Goal: Task Accomplishment & Management: Complete application form

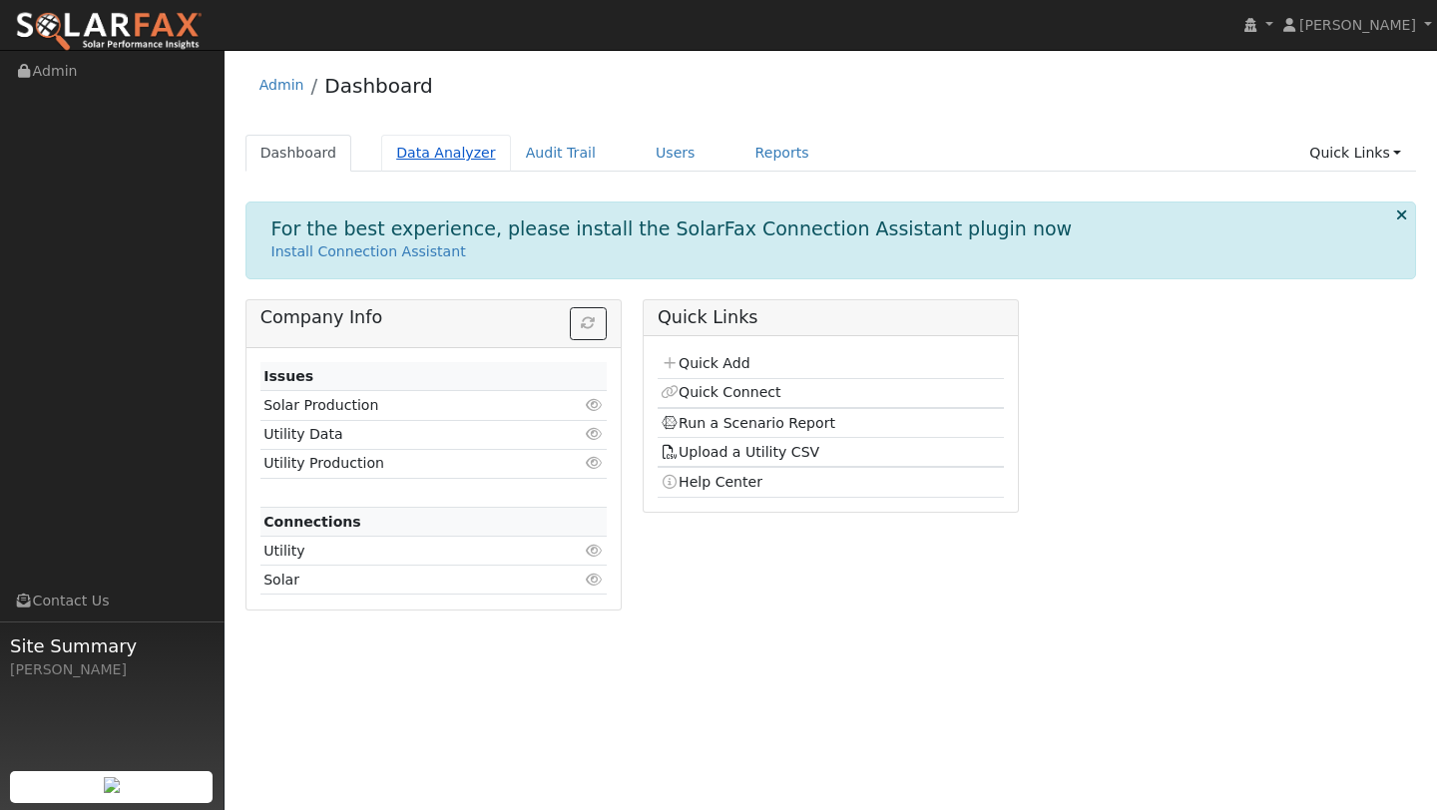
click at [433, 153] on link "Data Analyzer" at bounding box center [446, 153] width 130 height 37
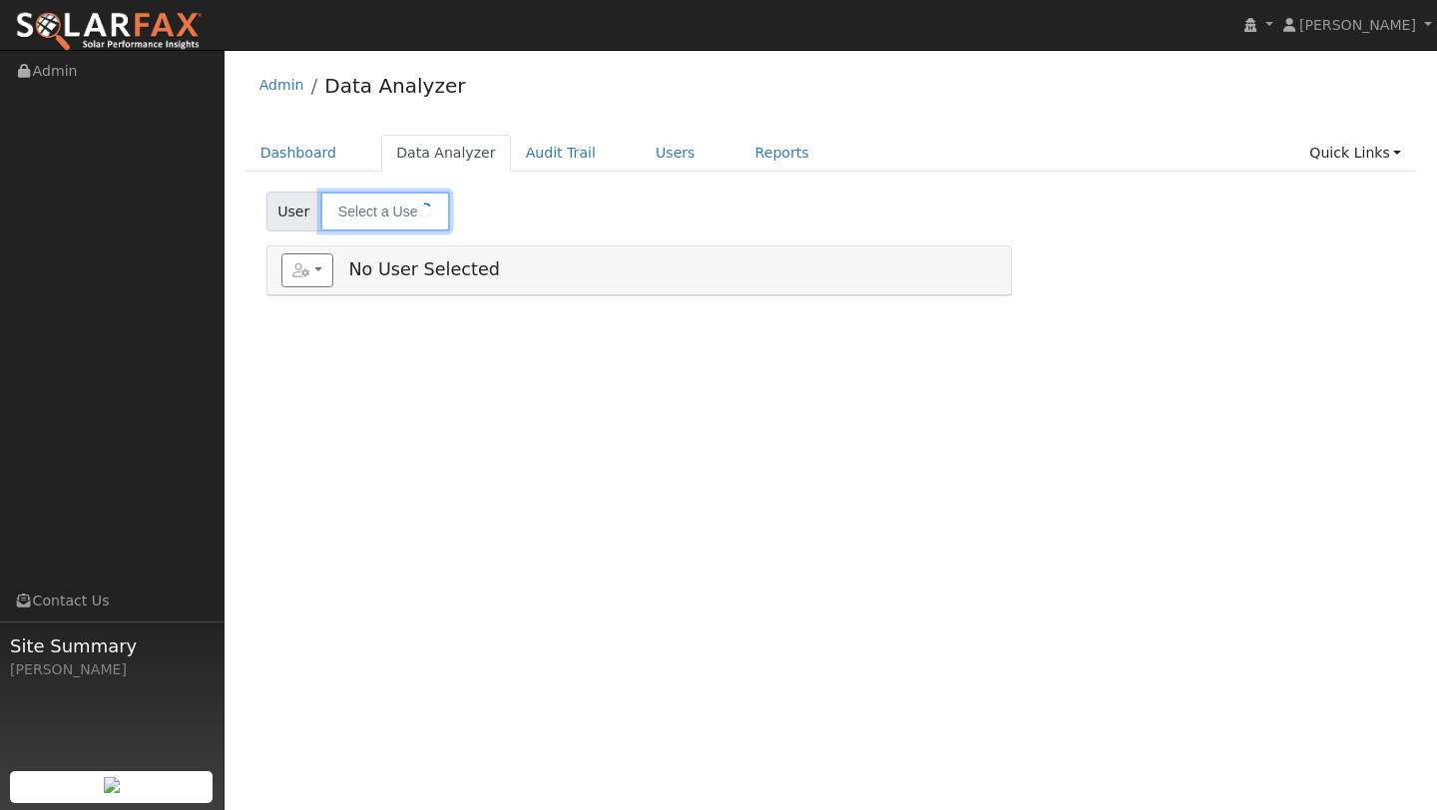
type input "[PERSON_NAME]"
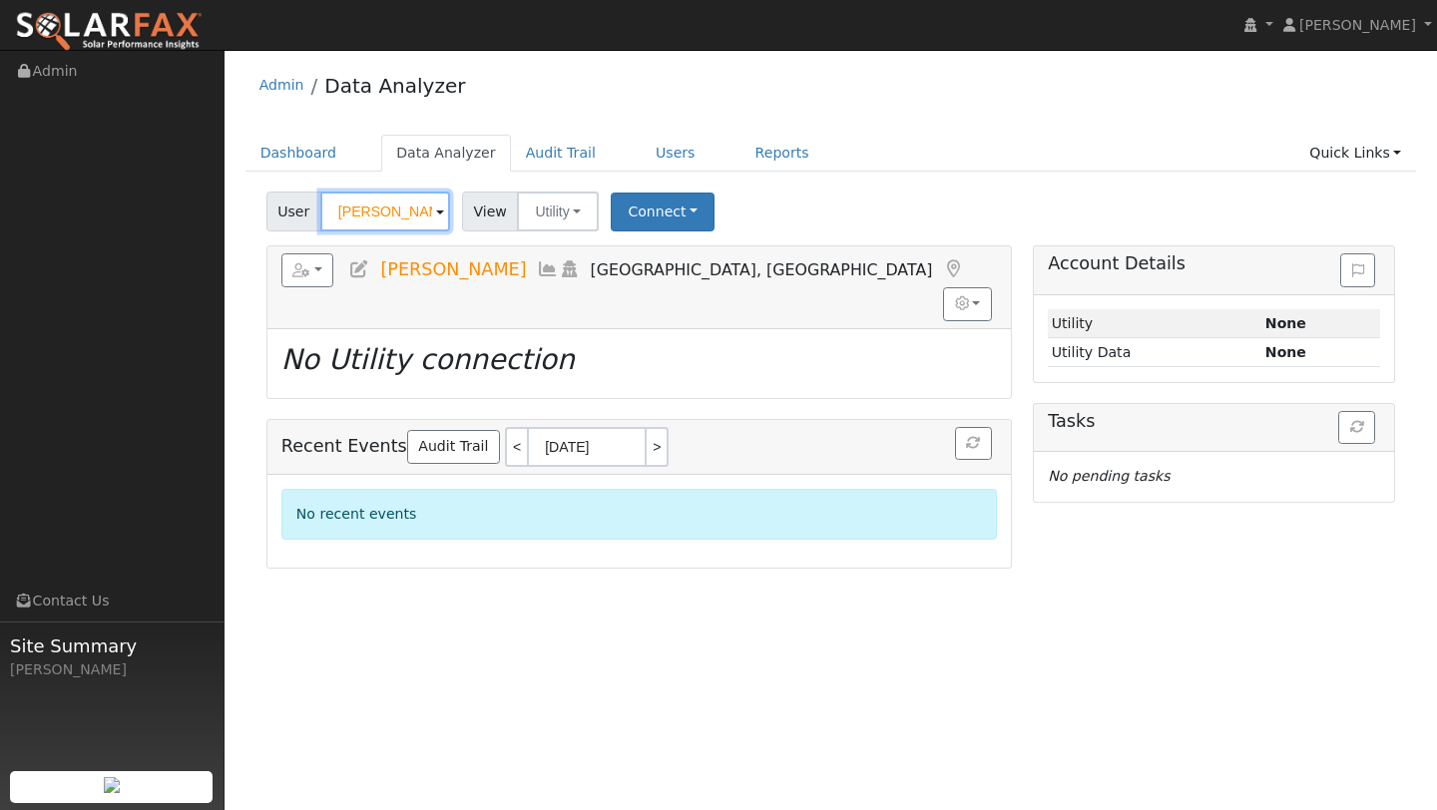
click at [387, 203] on input "[PERSON_NAME]" at bounding box center [385, 212] width 130 height 40
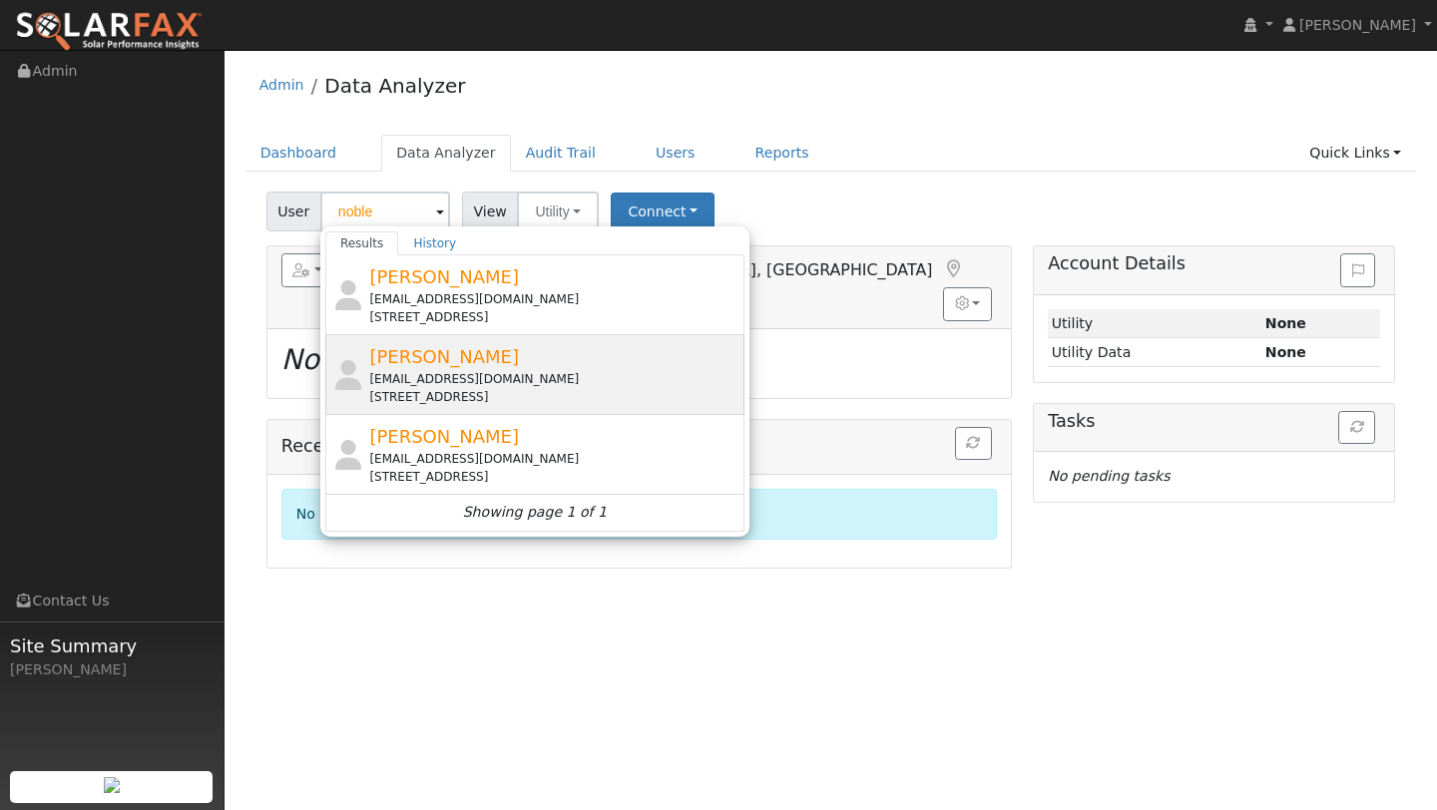
click at [364, 381] on div "[PERSON_NAME] [EMAIL_ADDRESS][DOMAIN_NAME] [STREET_ADDRESS]" at bounding box center [534, 375] width 419 height 80
type input "[PERSON_NAME]"
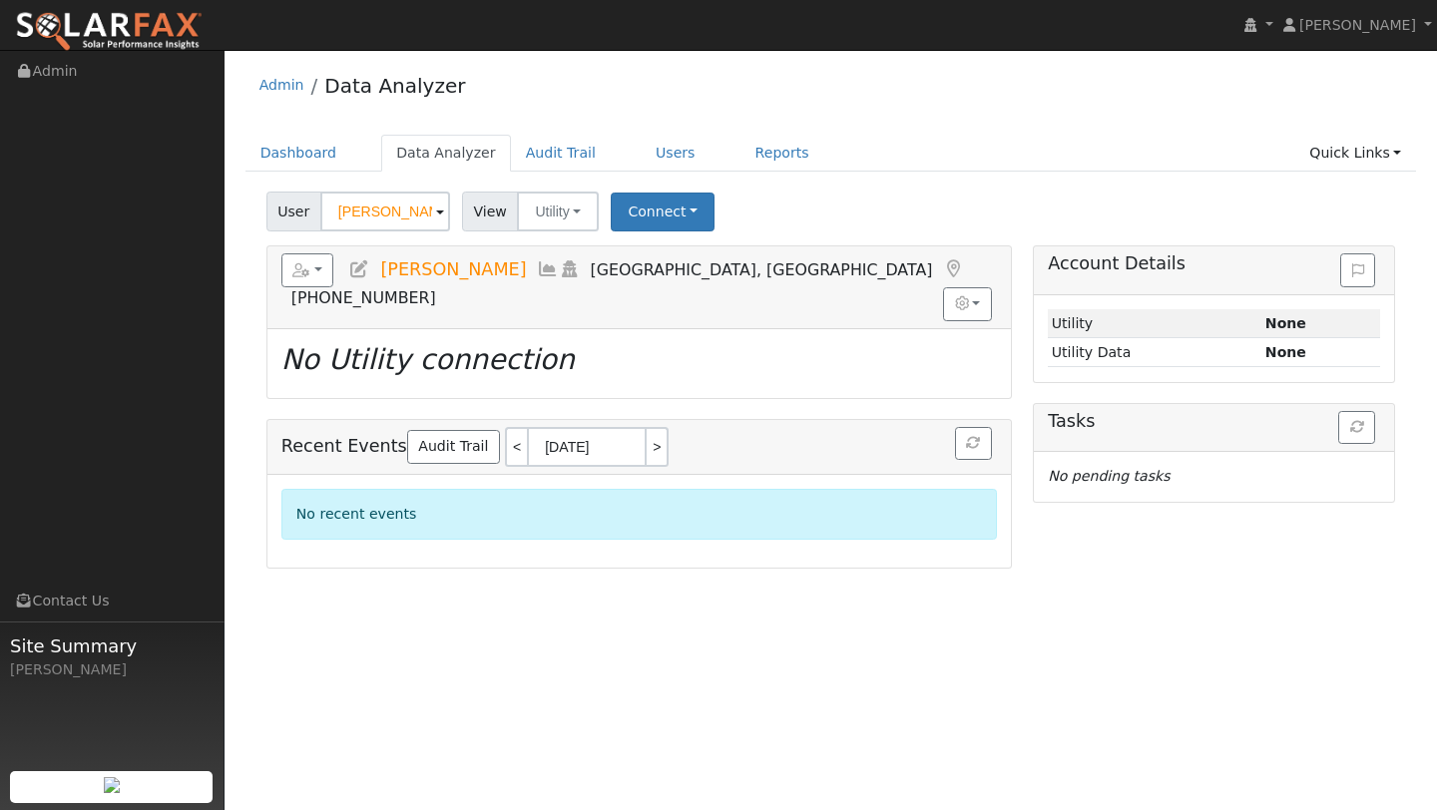
click at [1284, 146] on ul "Dashboard Data Analyzer Audit Trail Users Reports Quick Links Quick Add Quick C…" at bounding box center [832, 153] width 1172 height 37
click at [1317, 161] on link "Quick Links" at bounding box center [1355, 153] width 122 height 37
click at [1308, 217] on link "Quick Connect" at bounding box center [1316, 224] width 203 height 28
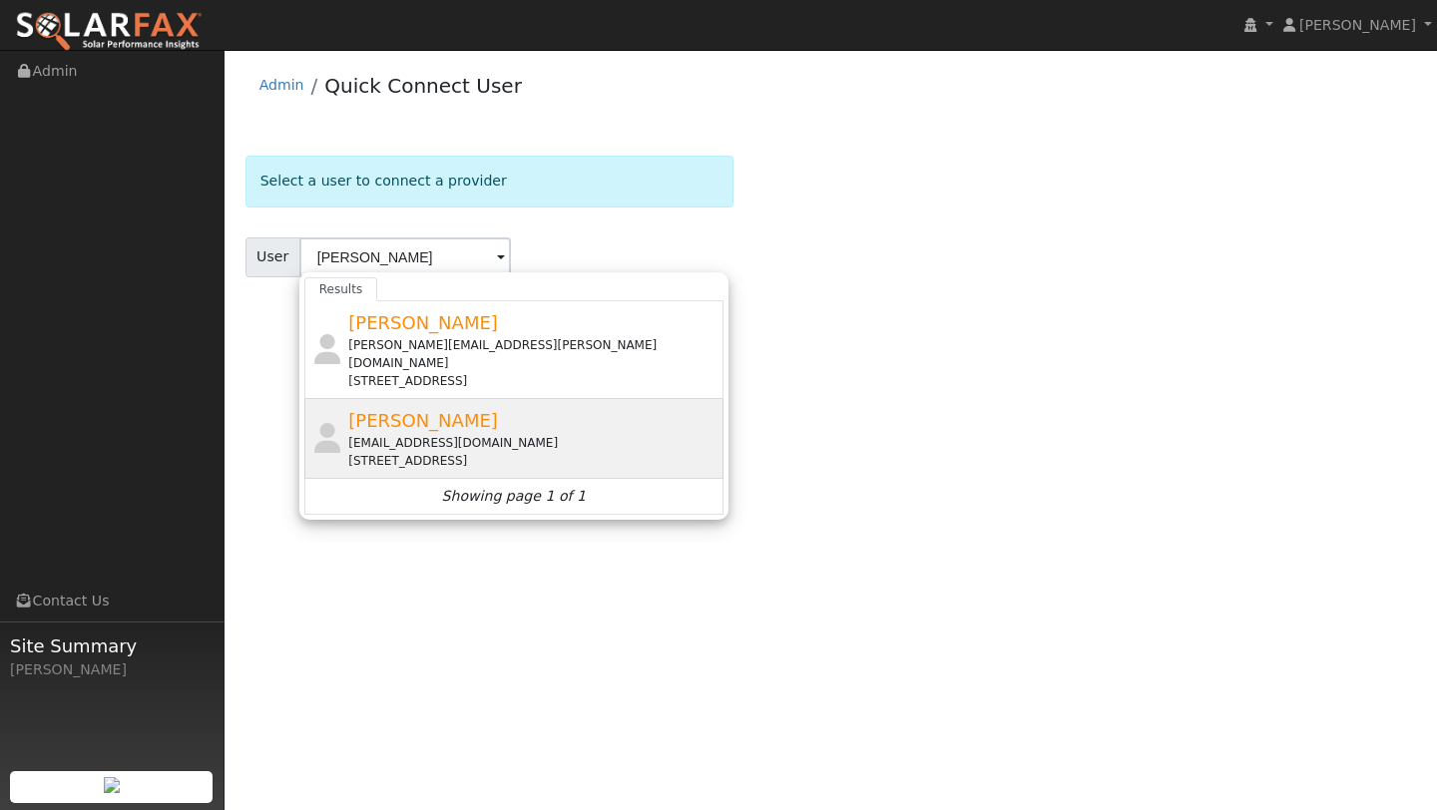
click at [520, 452] on div "[STREET_ADDRESS]" at bounding box center [533, 461] width 370 height 18
type input "[PERSON_NAME]"
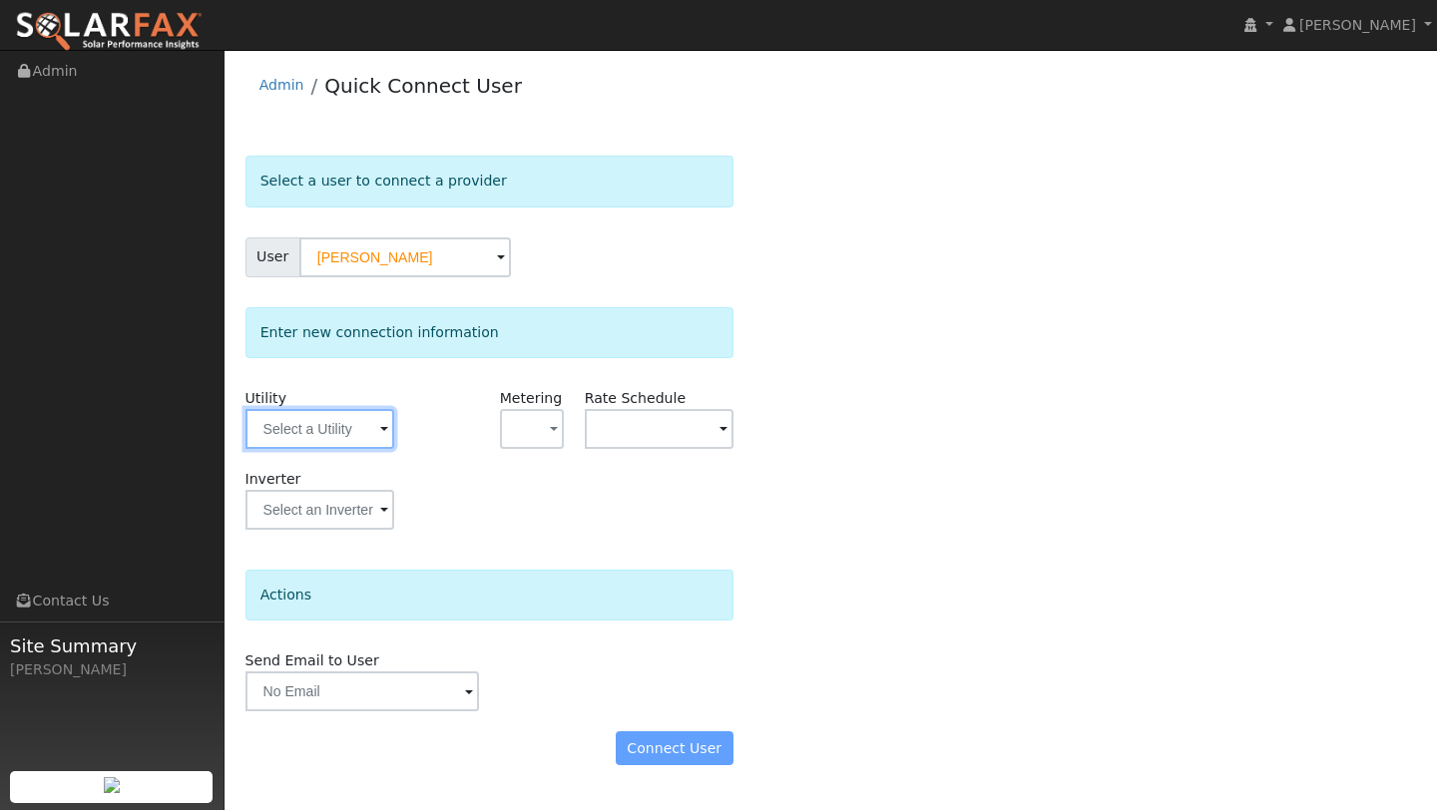
click at [316, 424] on input "text" at bounding box center [320, 429] width 149 height 40
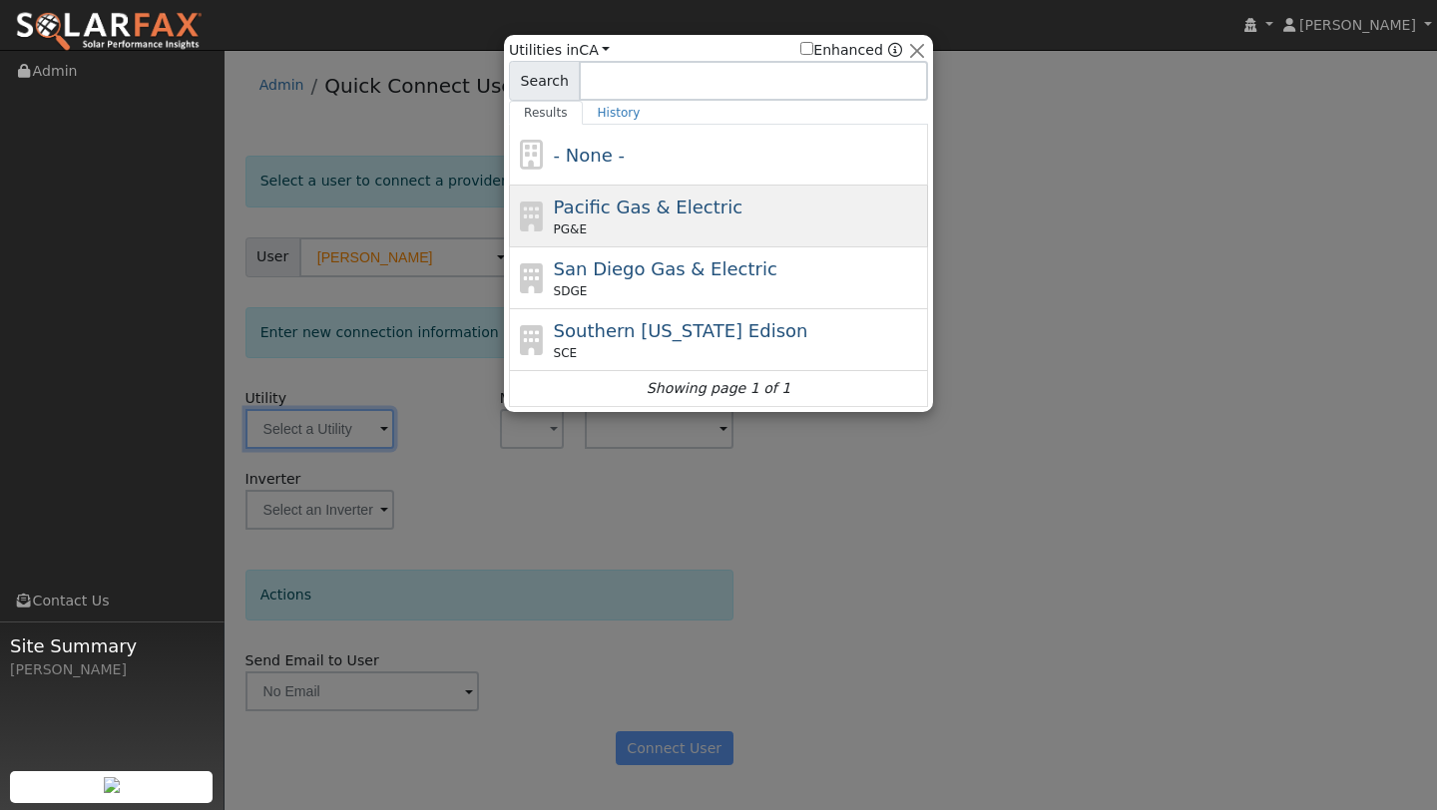
click at [586, 223] on div "PG&E" at bounding box center [739, 230] width 370 height 18
type input "PG&E"
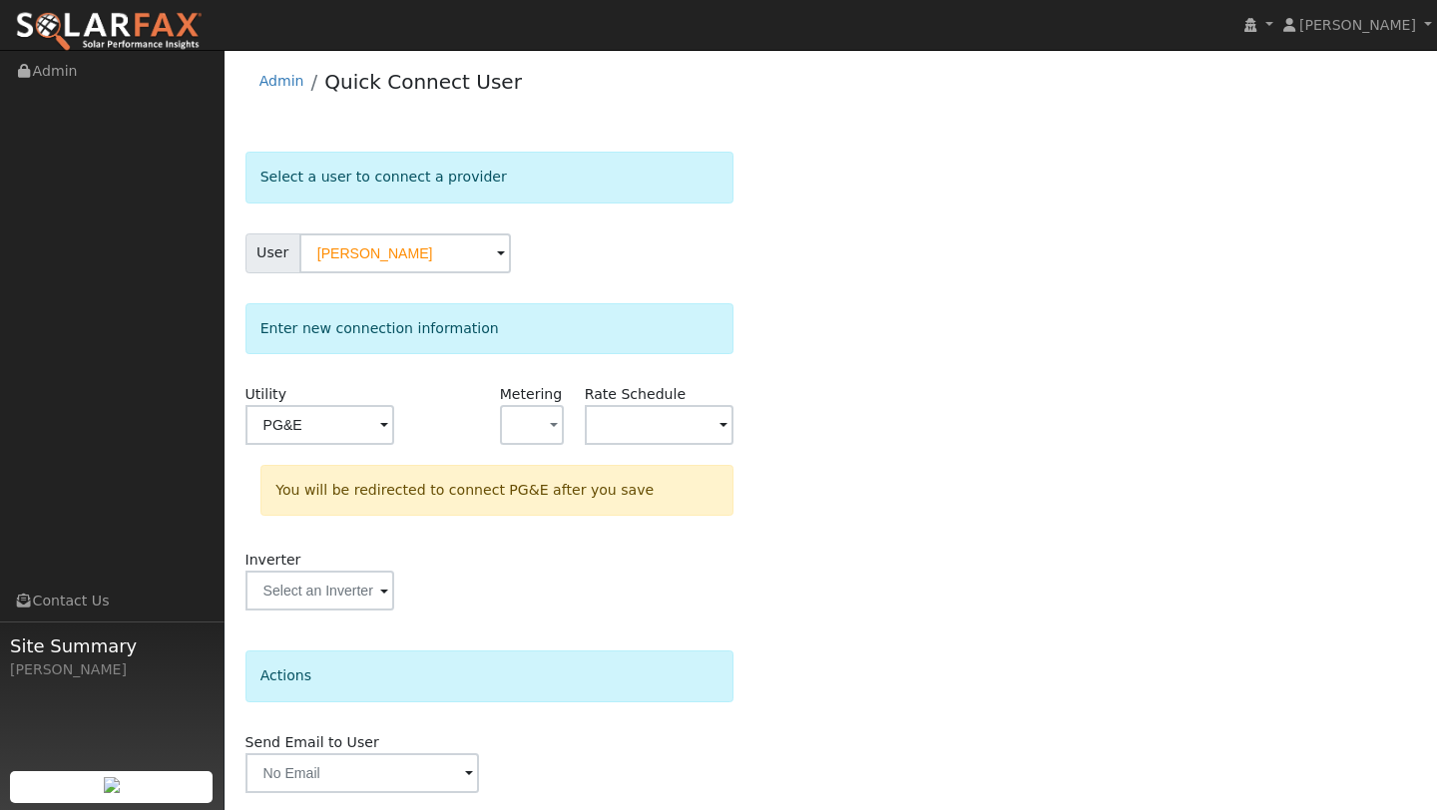
scroll to position [70, 0]
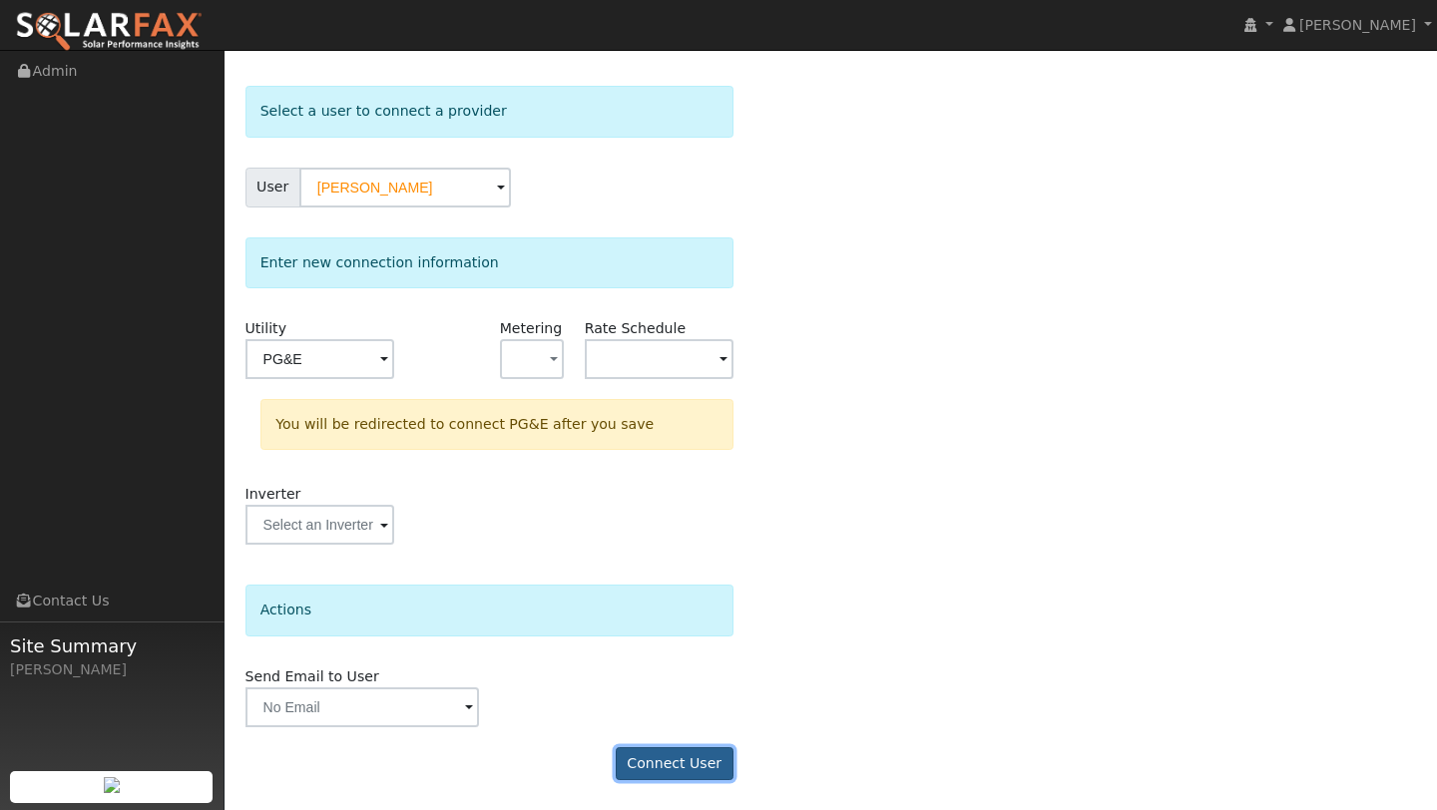
click at [673, 754] on button "Connect User" at bounding box center [675, 764] width 118 height 34
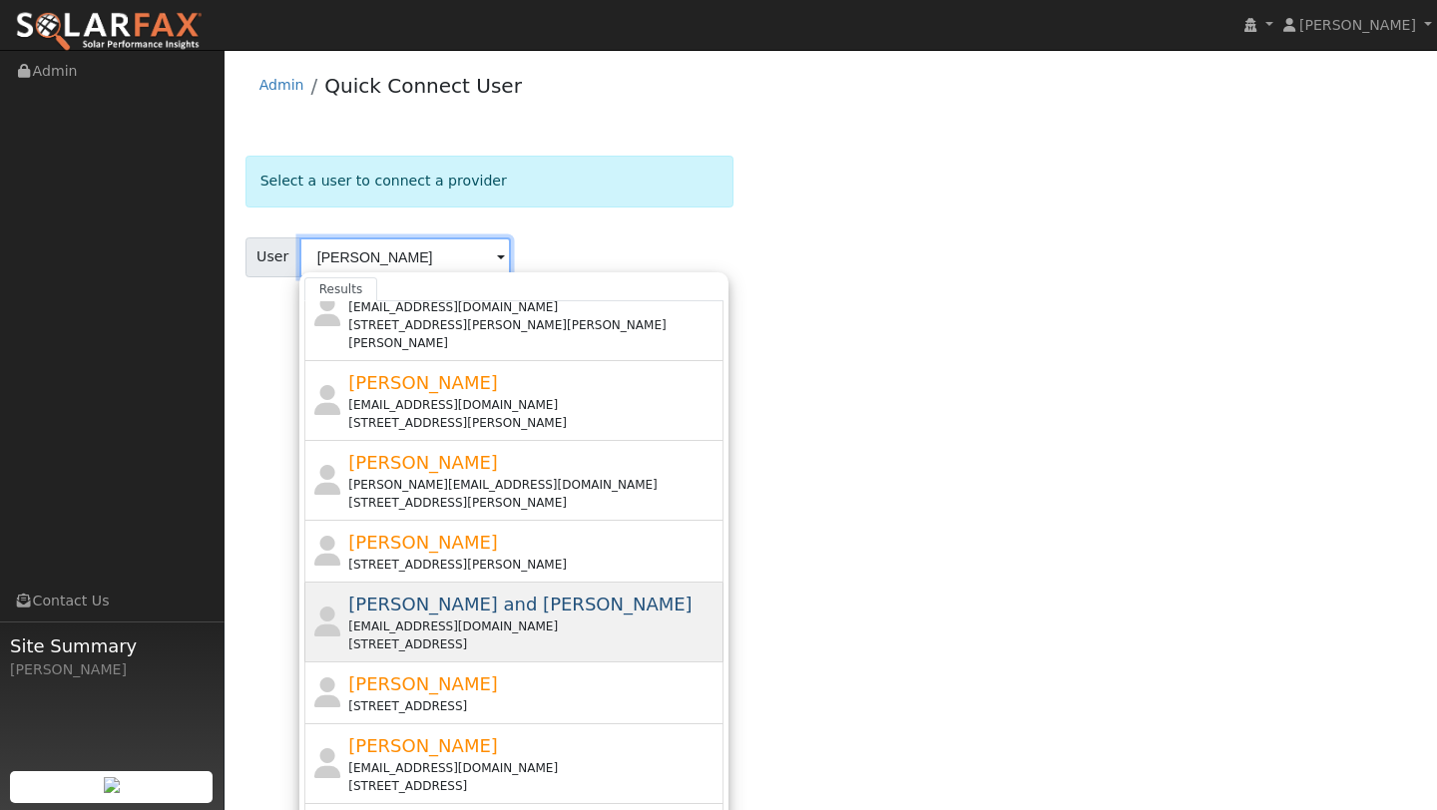
scroll to position [150, 0]
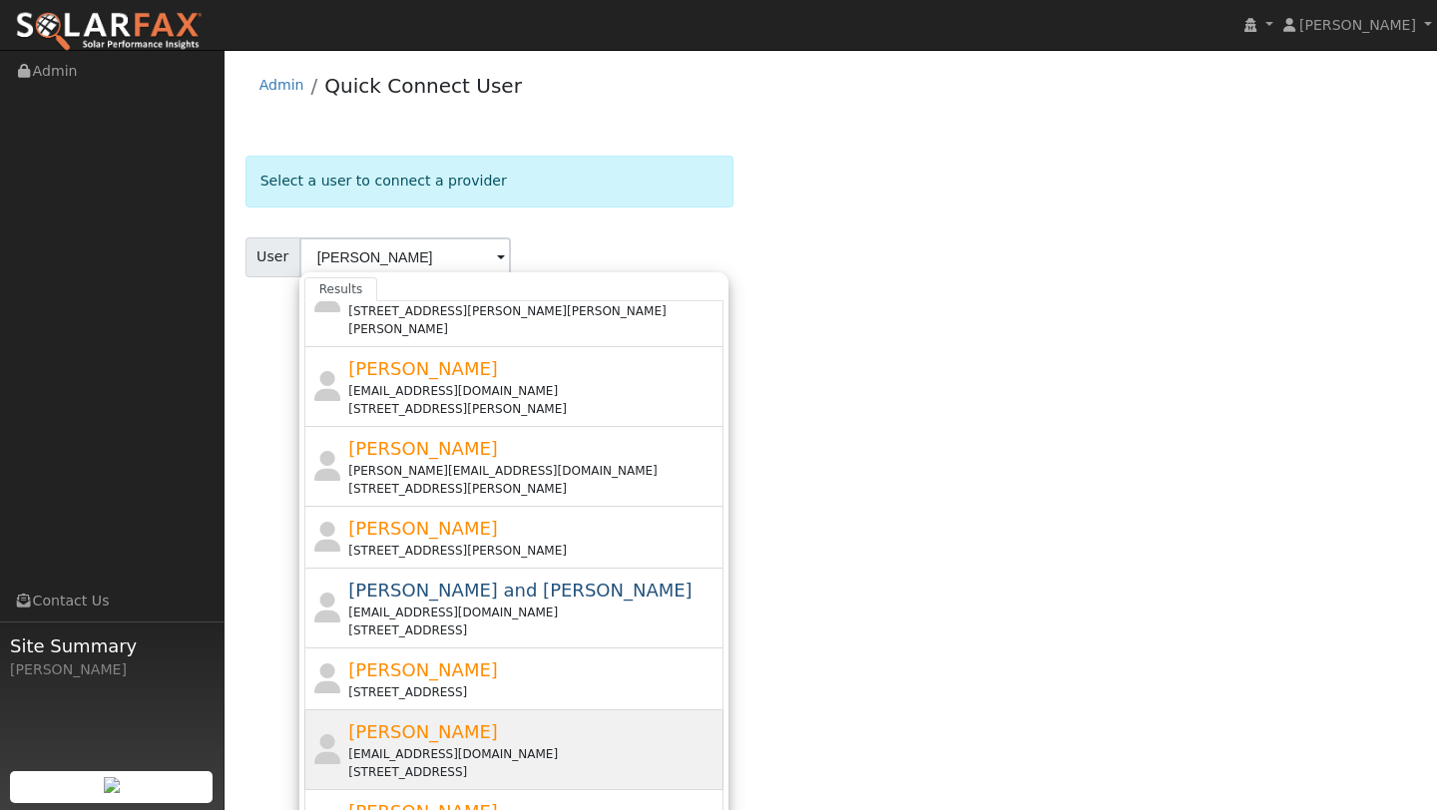
click at [508, 719] on div "[PERSON_NAME] [EMAIL_ADDRESS][DOMAIN_NAME] [STREET_ADDRESS]" at bounding box center [533, 750] width 370 height 63
type input "[PERSON_NAME]"
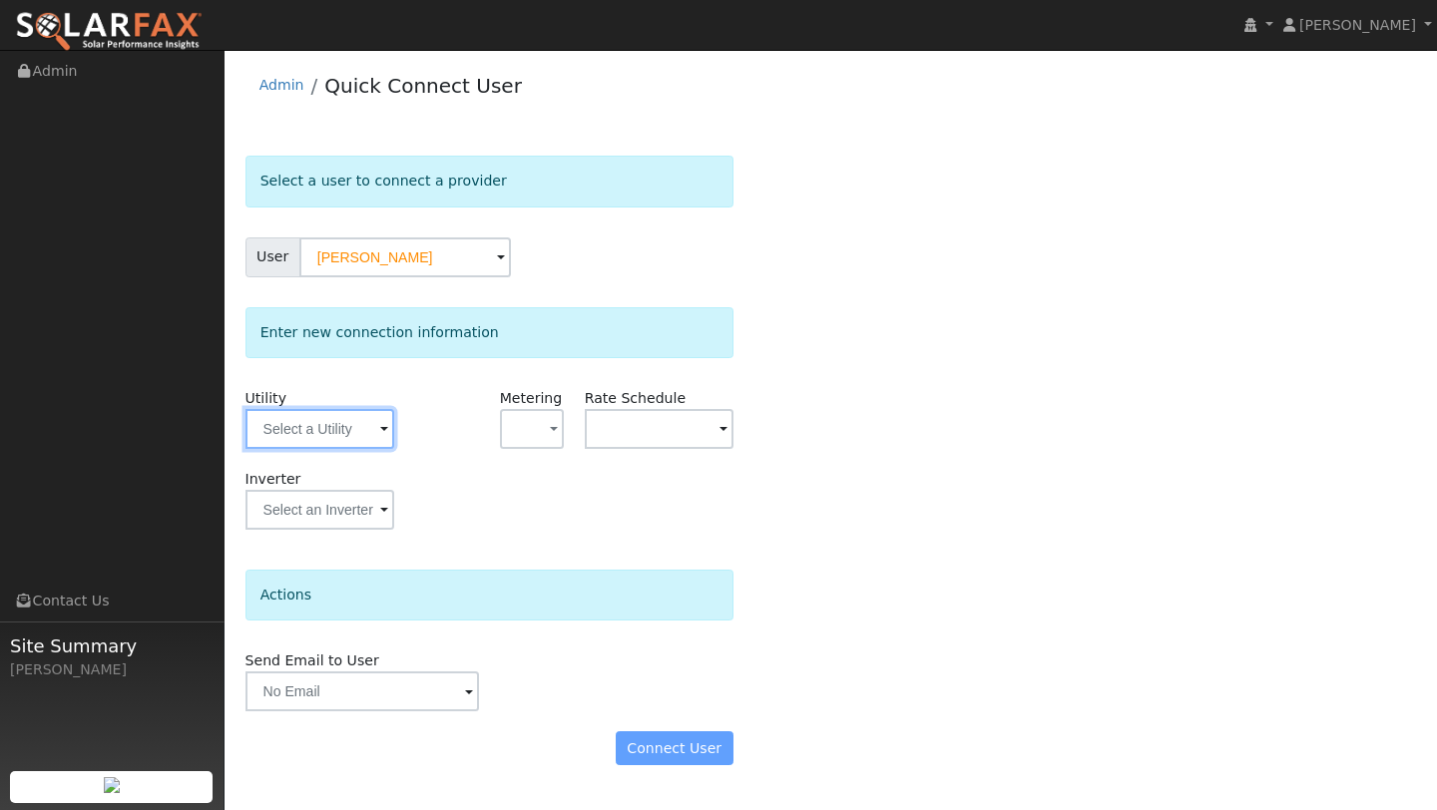
click at [368, 430] on input "text" at bounding box center [320, 429] width 149 height 40
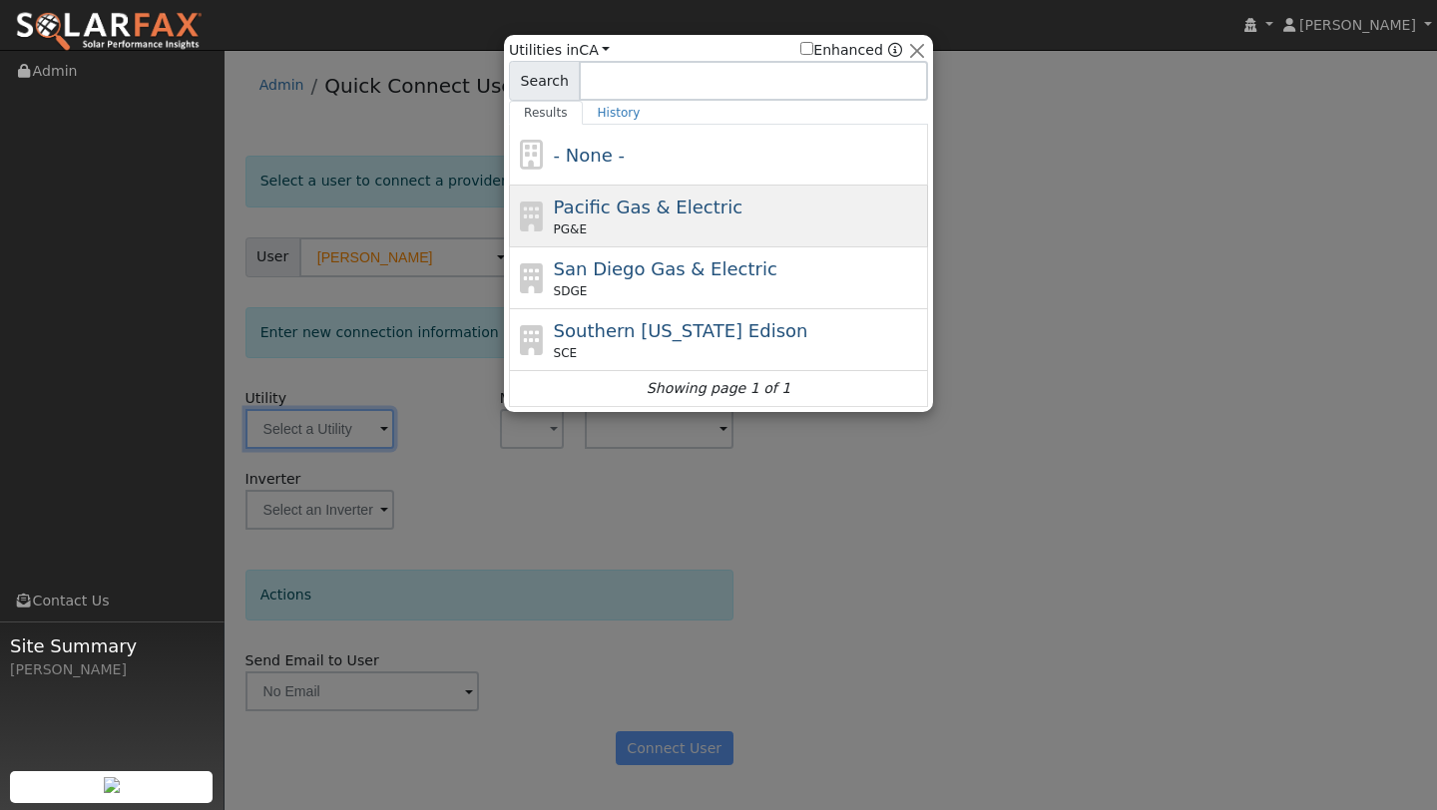
click at [604, 193] on div "Pacific Gas & Electric PG&E" at bounding box center [718, 217] width 419 height 62
type input "PG&E"
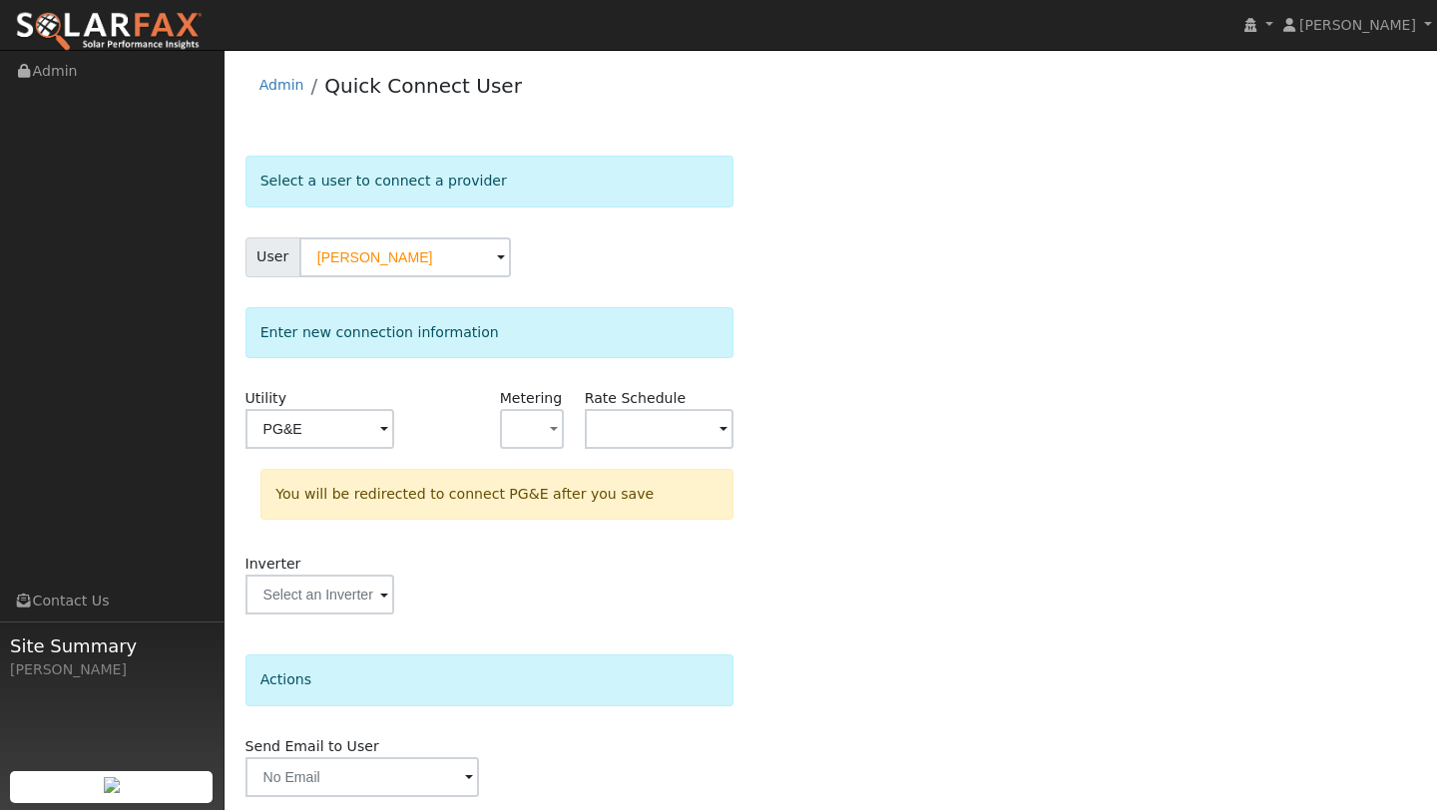
scroll to position [70, 0]
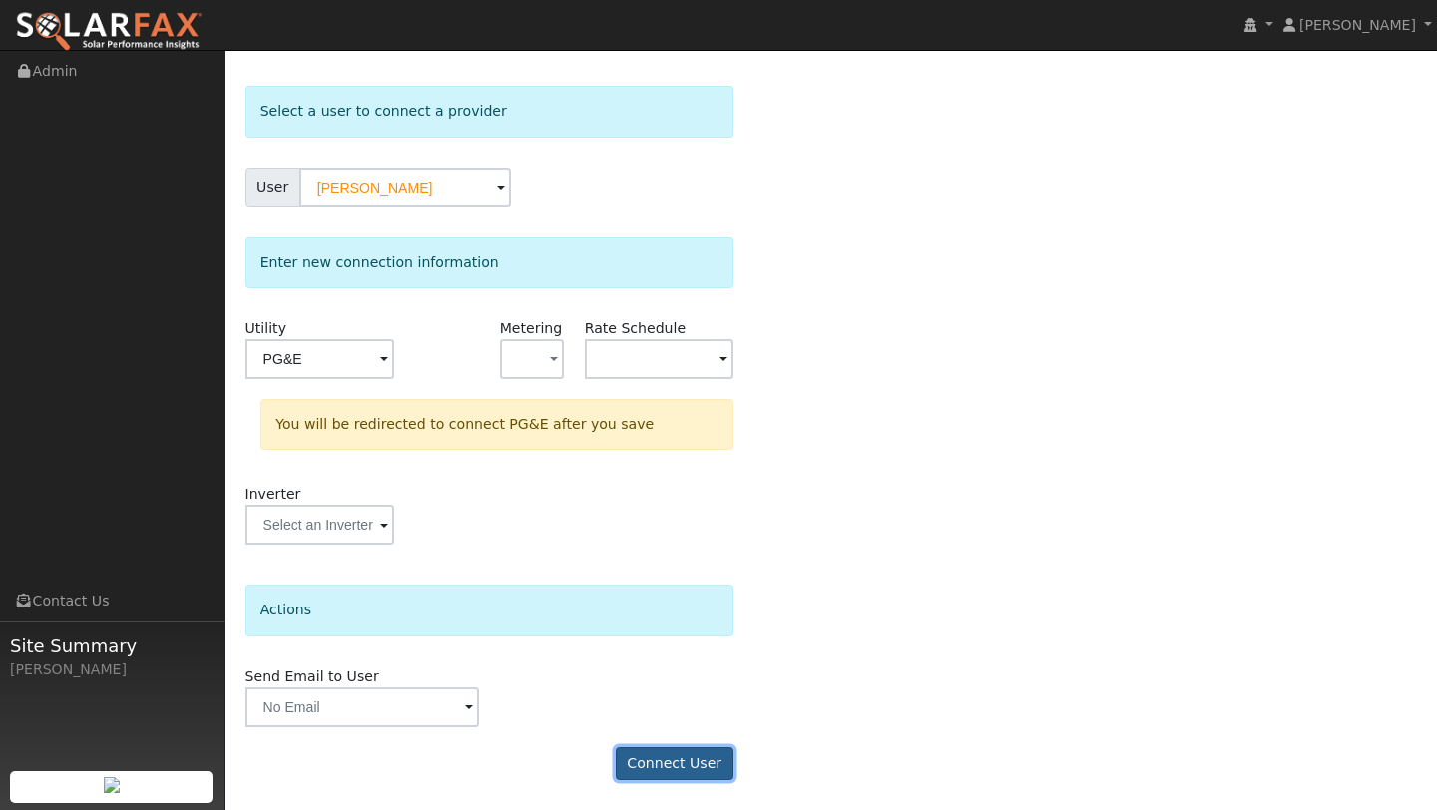
click at [693, 772] on button "Connect User" at bounding box center [675, 764] width 118 height 34
